Goal: Task Accomplishment & Management: Manage account settings

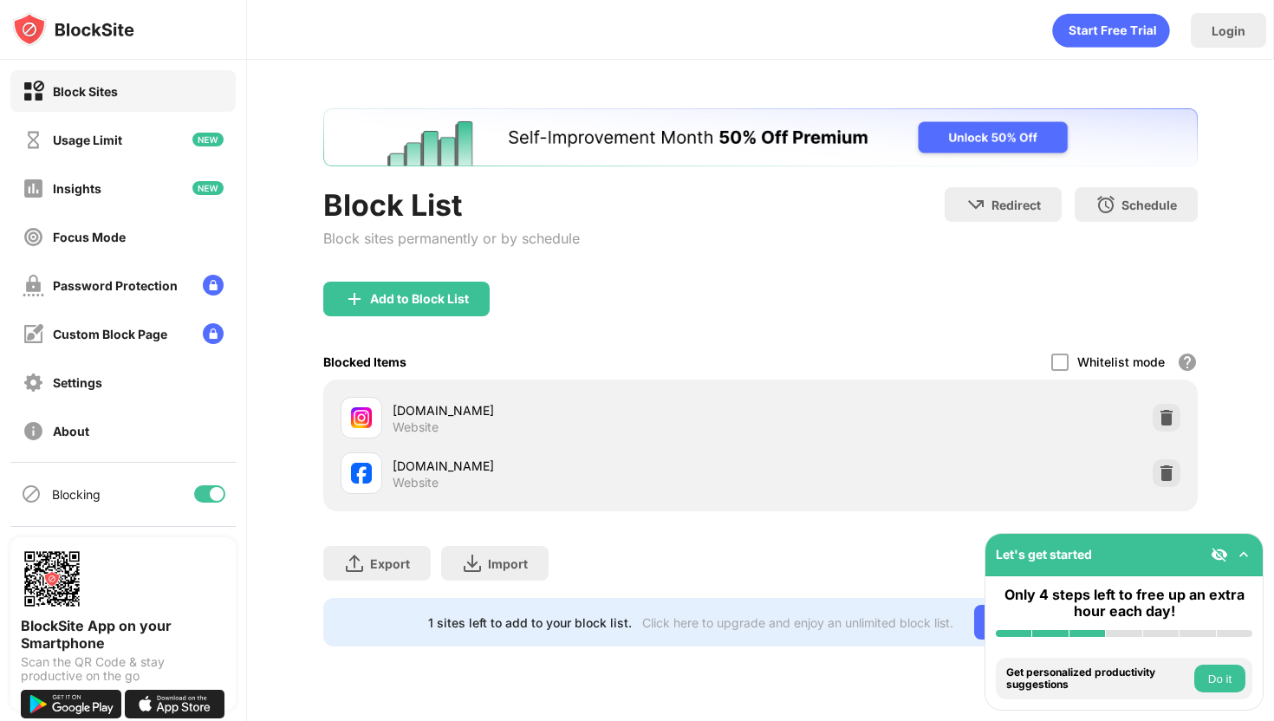
click at [1165, 422] on img at bounding box center [1166, 417] width 17 height 17
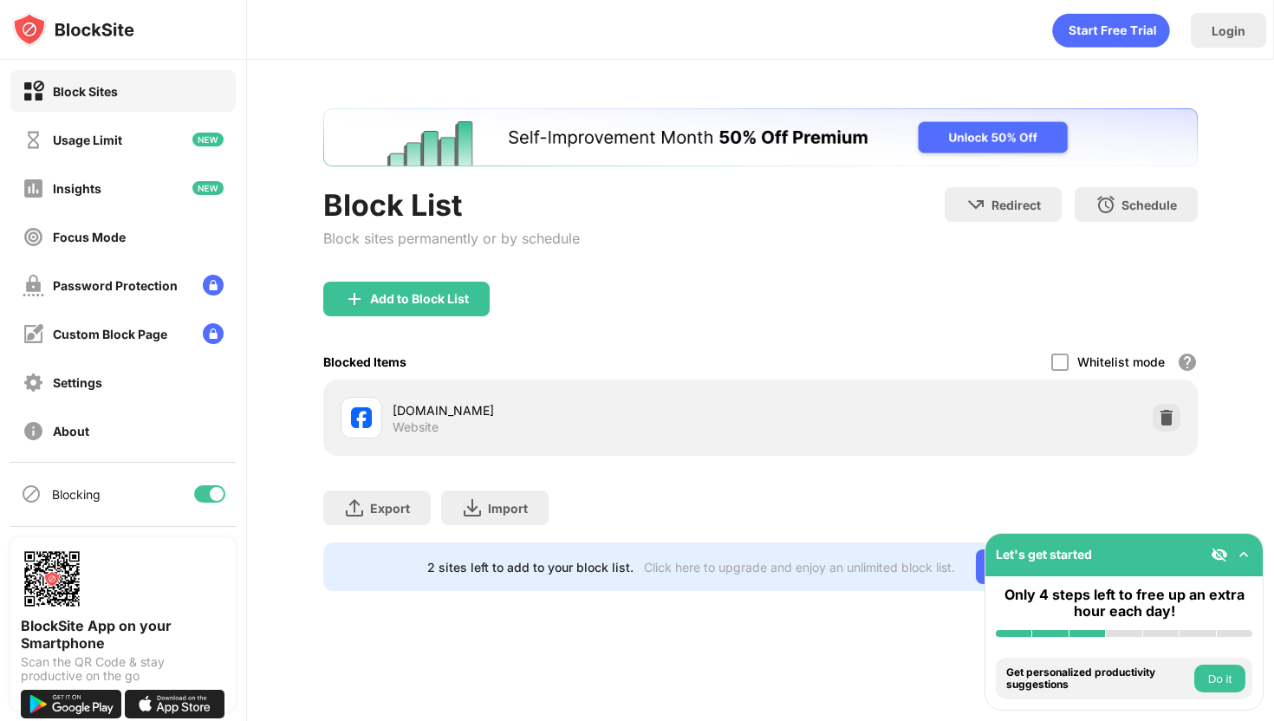
click at [1165, 423] on img at bounding box center [1166, 417] width 17 height 17
